Goal: Information Seeking & Learning: Learn about a topic

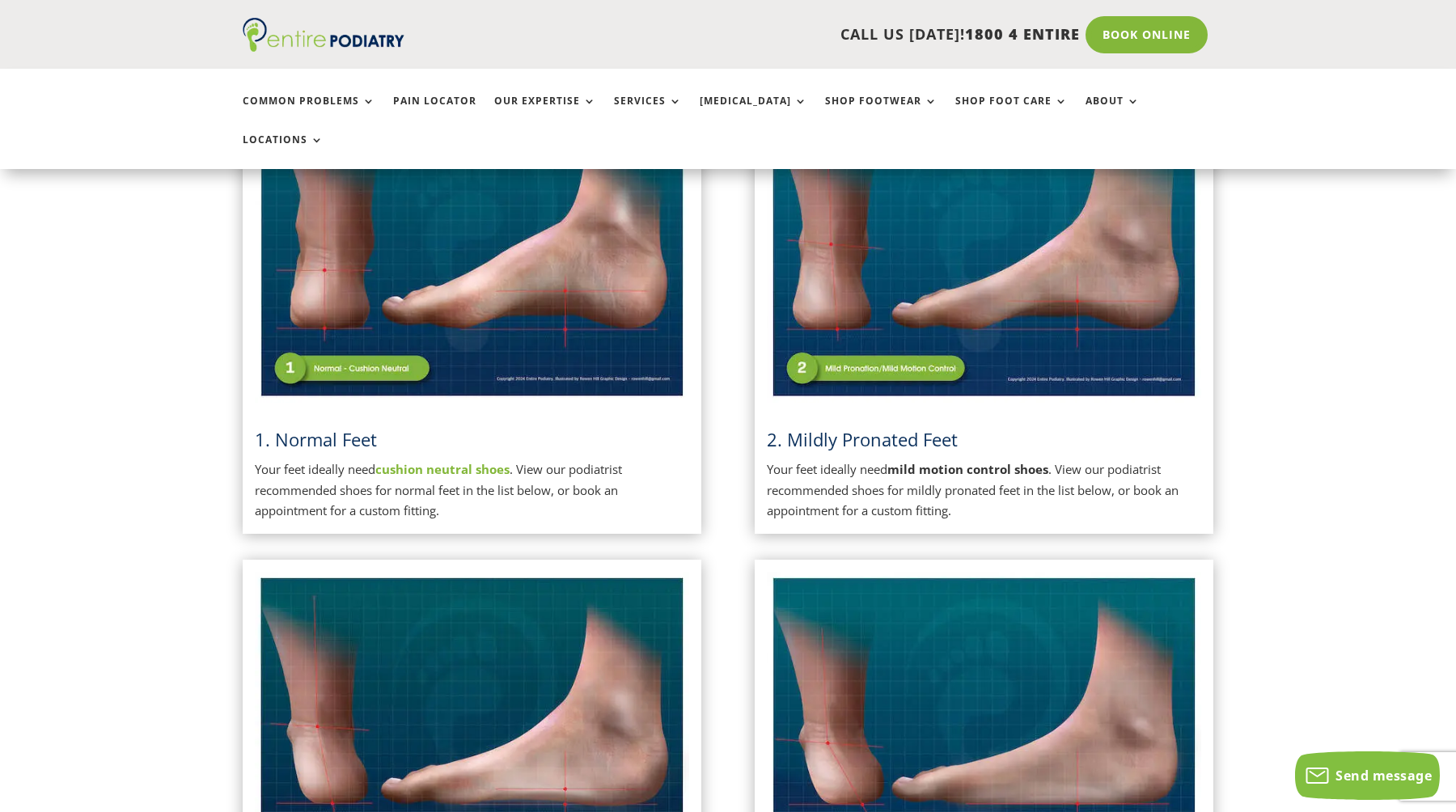
scroll to position [477, 0]
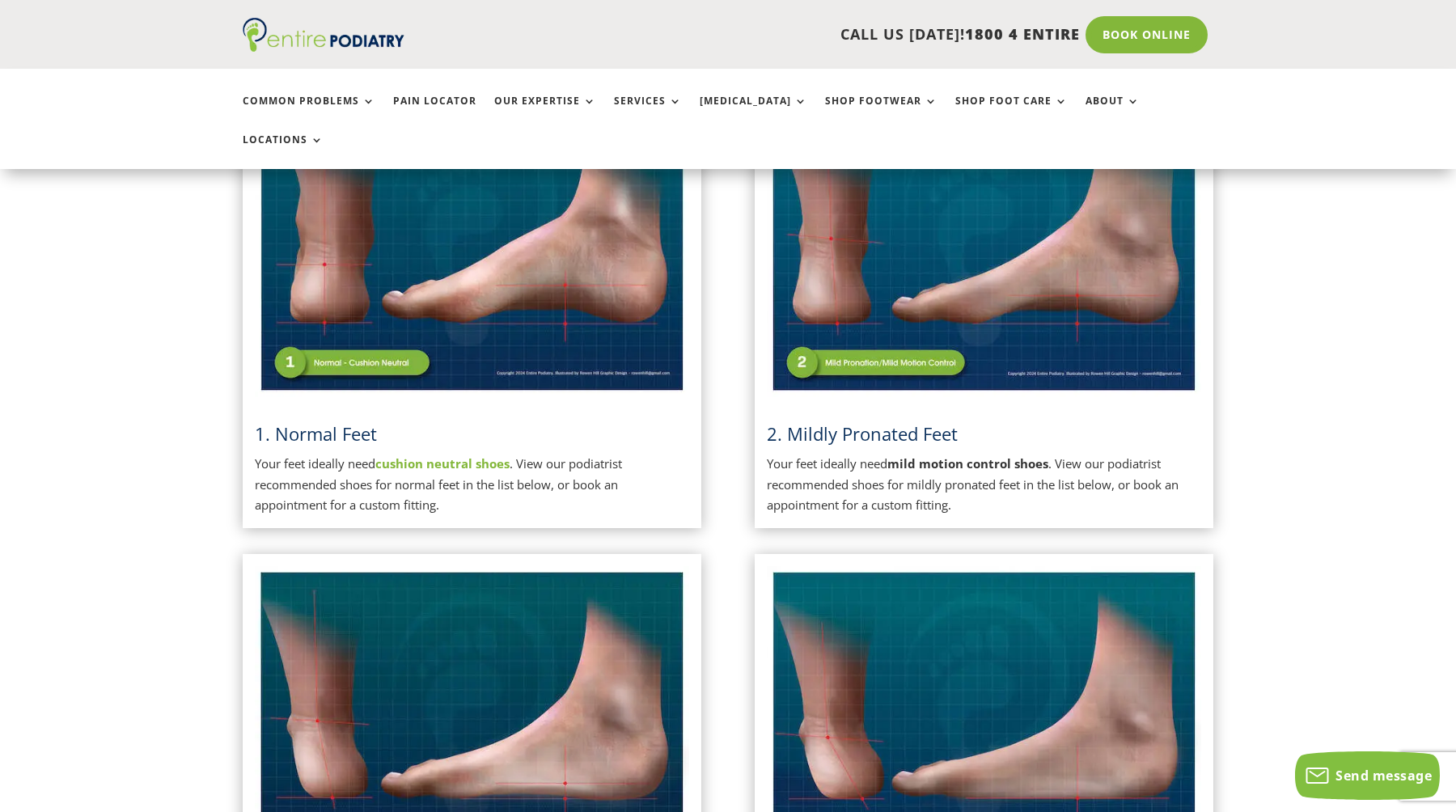
click at [587, 306] on img at bounding box center [472, 244] width 434 height 307
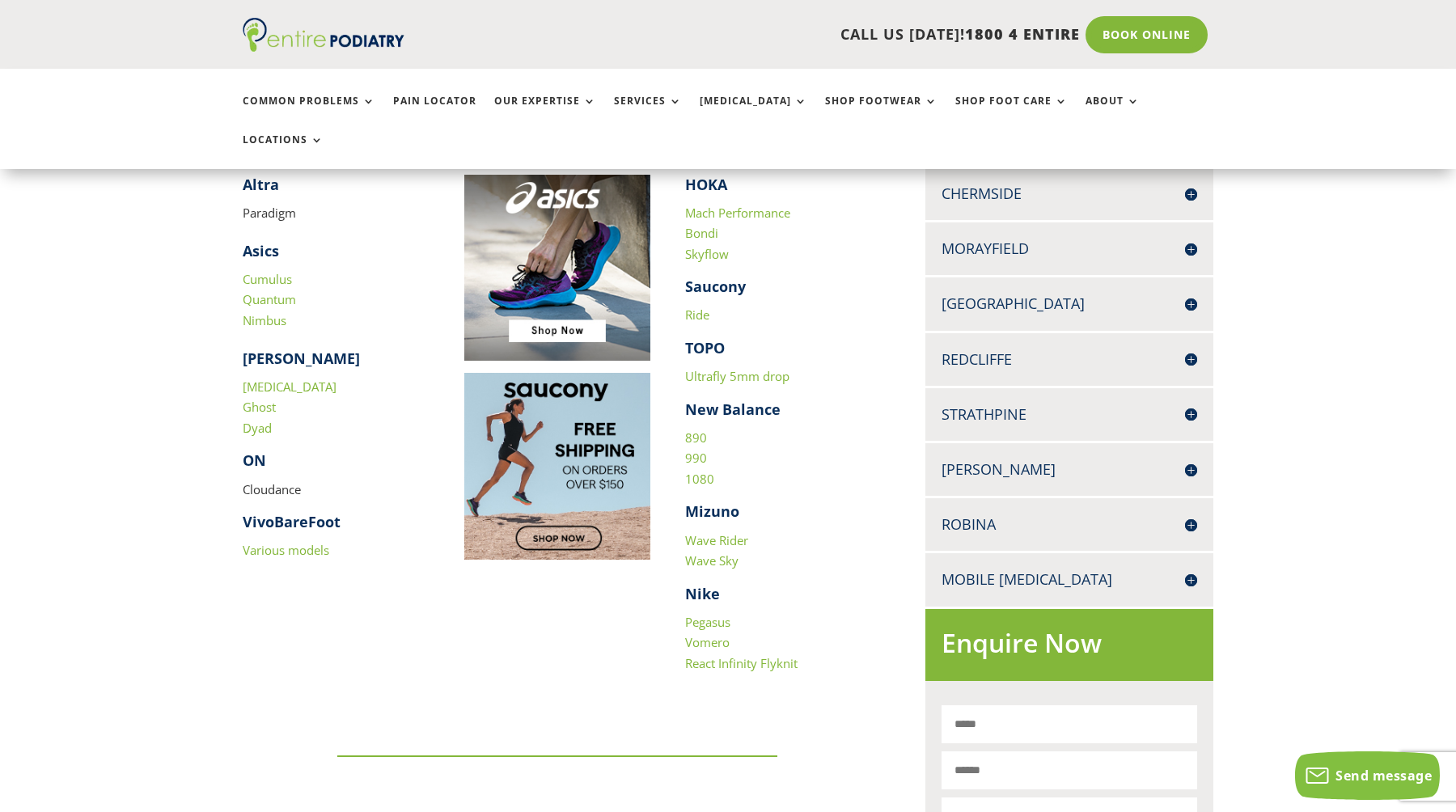
scroll to position [519, 0]
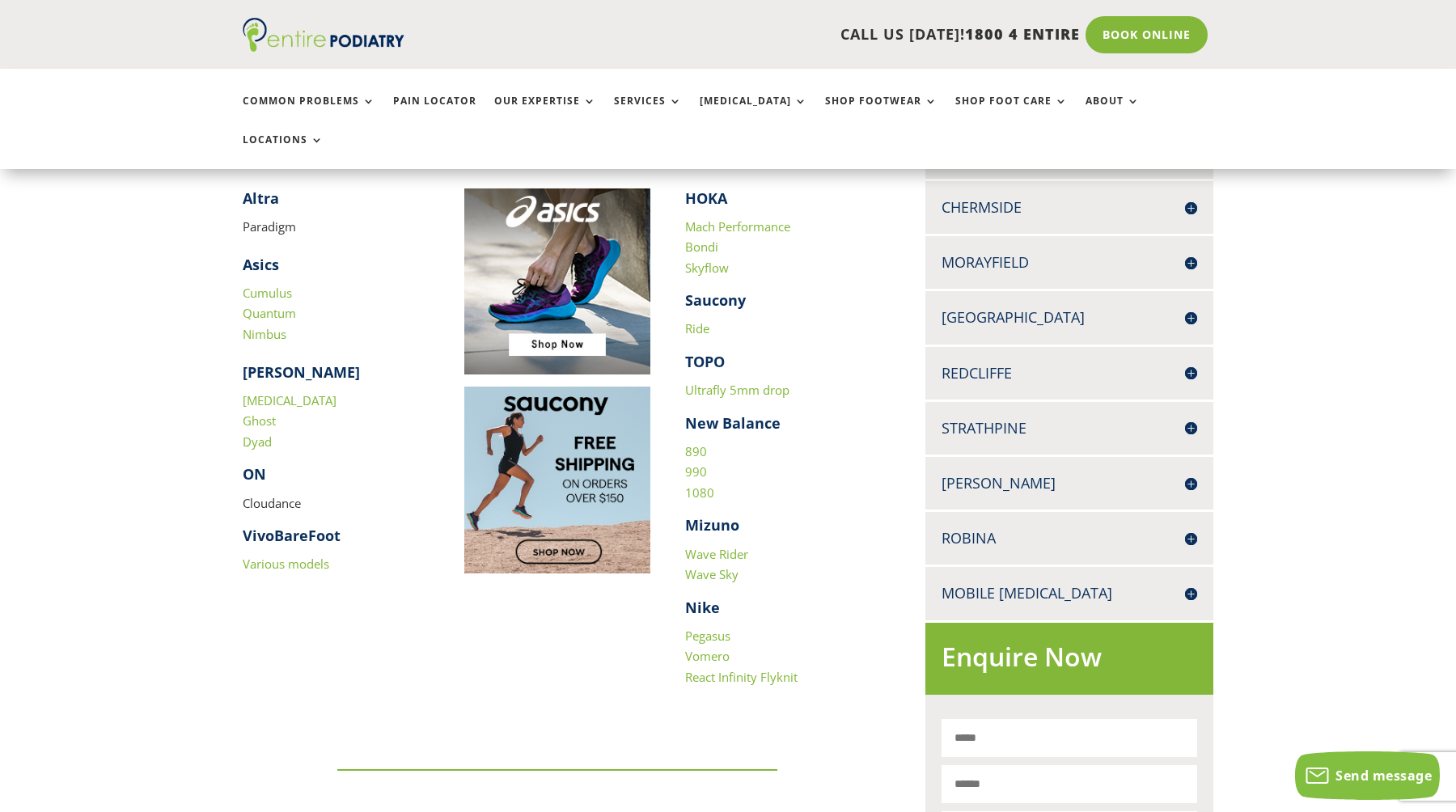
click at [718, 382] on link "Ultrafly 5mm drop" at bounding box center [737, 390] width 104 height 16
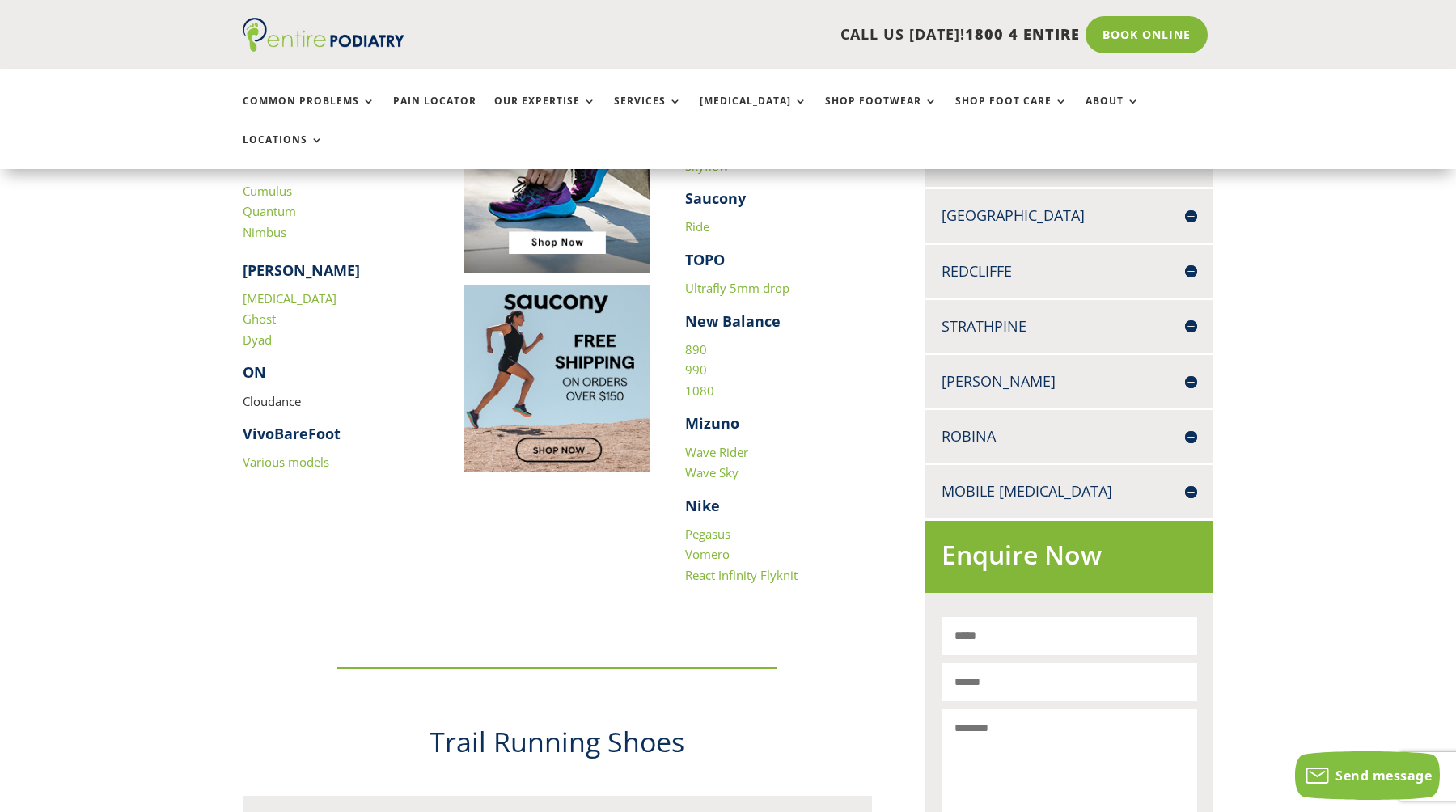
scroll to position [623, 0]
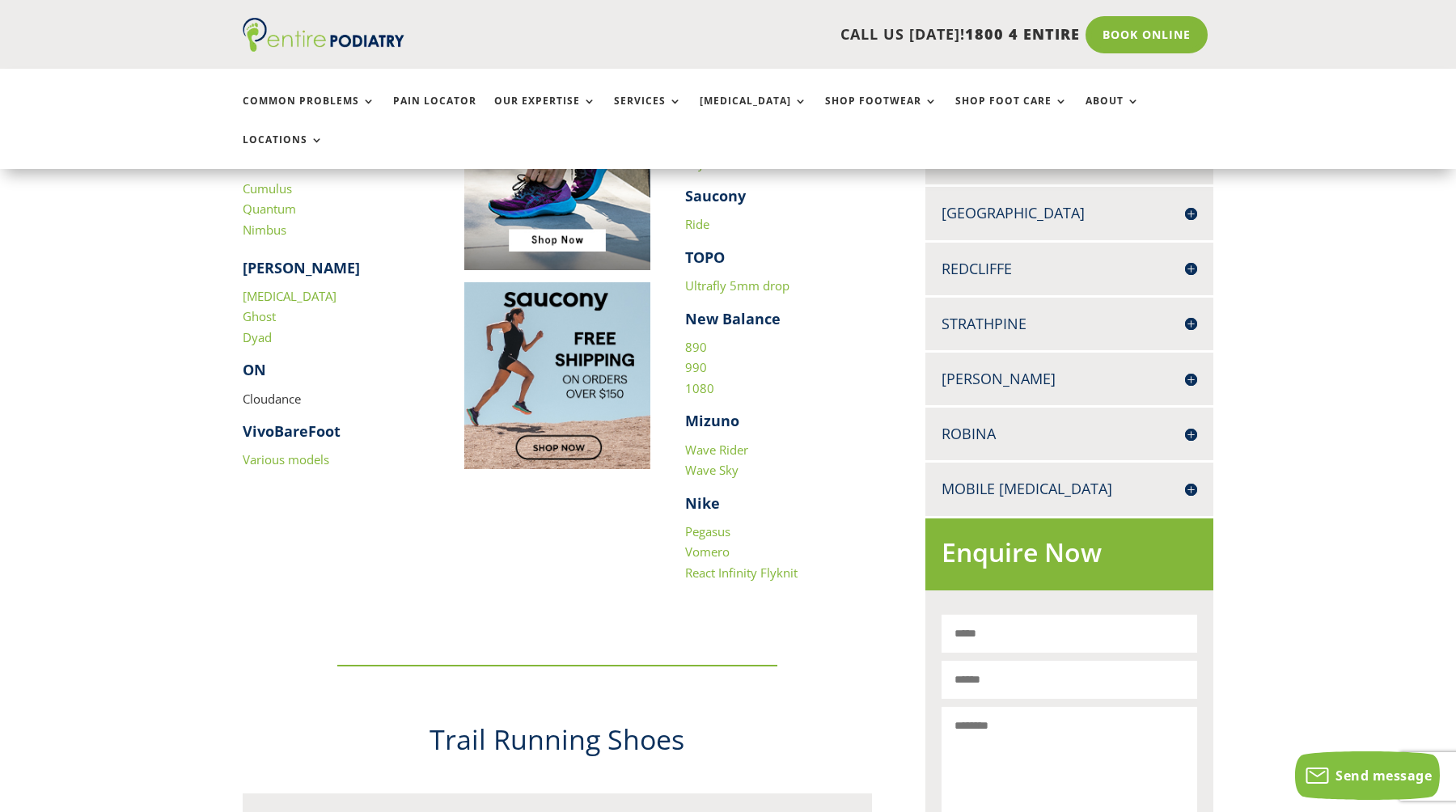
click at [710, 523] on link "Pegasus" at bounding box center [708, 531] width 46 height 16
click at [716, 544] on link "Vomero" at bounding box center [708, 552] width 45 height 16
click at [713, 565] on link "React Infinity Flyknit" at bounding box center [741, 572] width 112 height 16
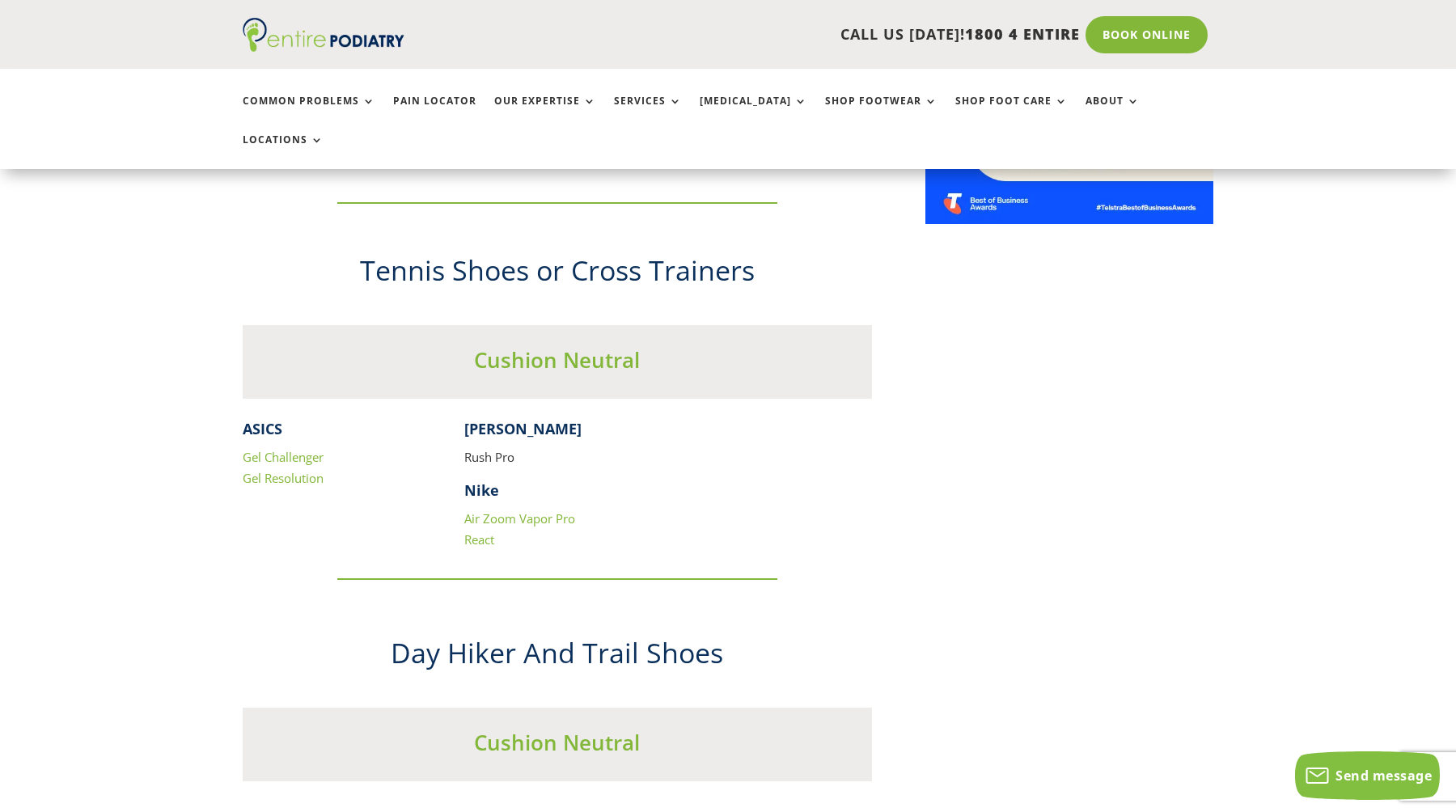
scroll to position [1446, 0]
click at [525, 512] on link "Air Zoom Vapor Pro" at bounding box center [520, 520] width 111 height 16
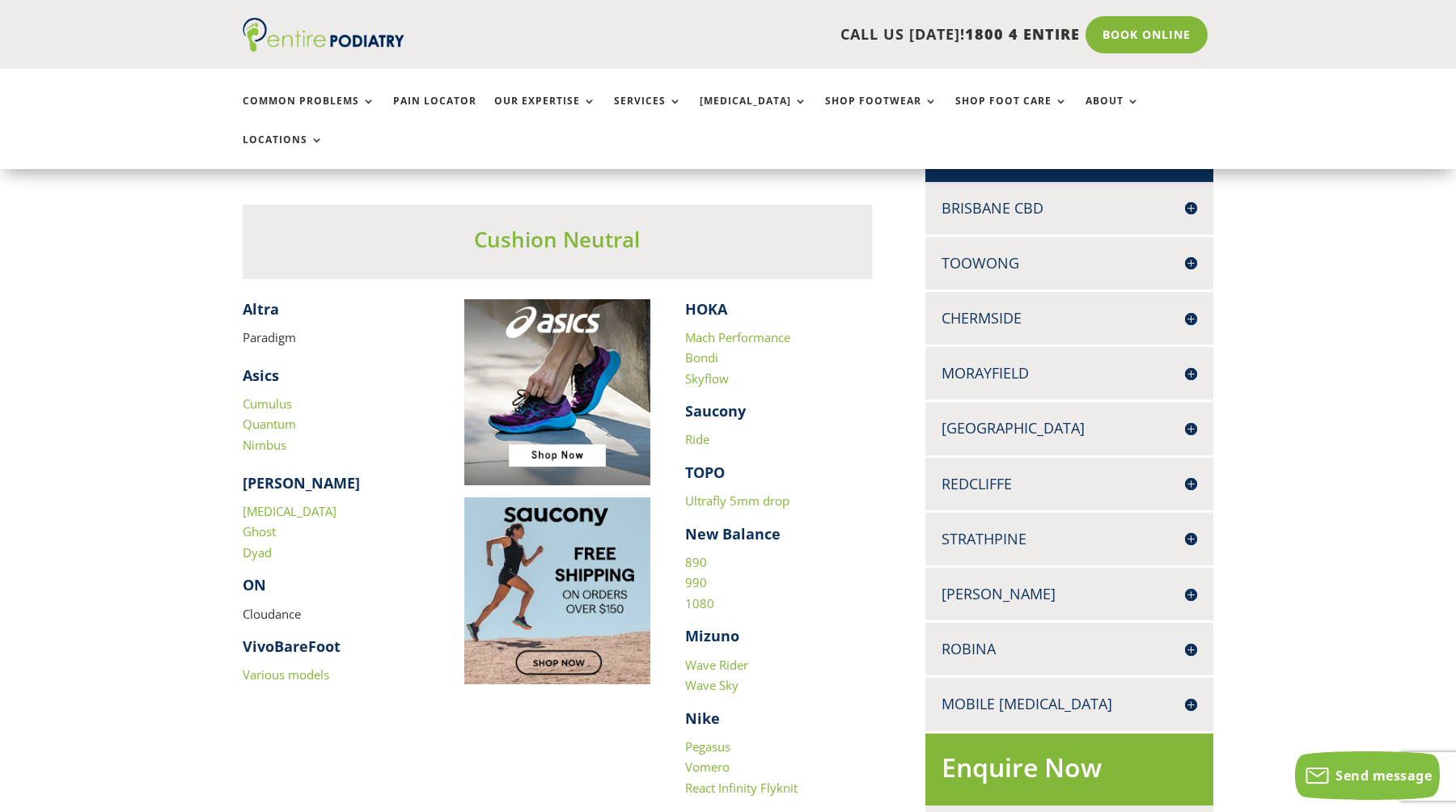
scroll to position [422, 0]
